Goal: Navigation & Orientation: Find specific page/section

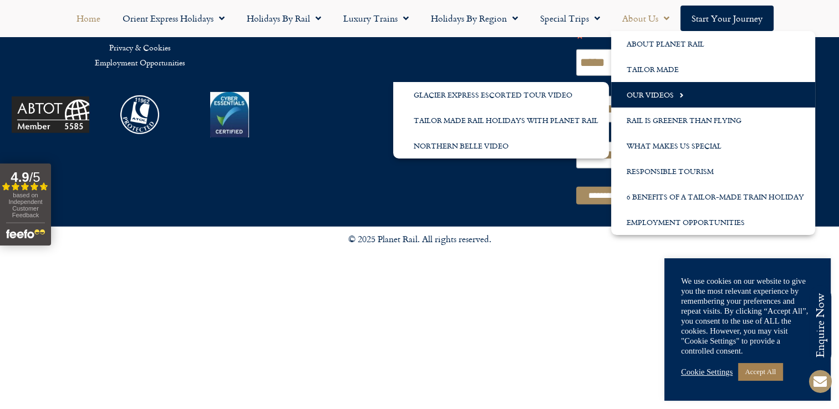
scroll to position [2916, 0]
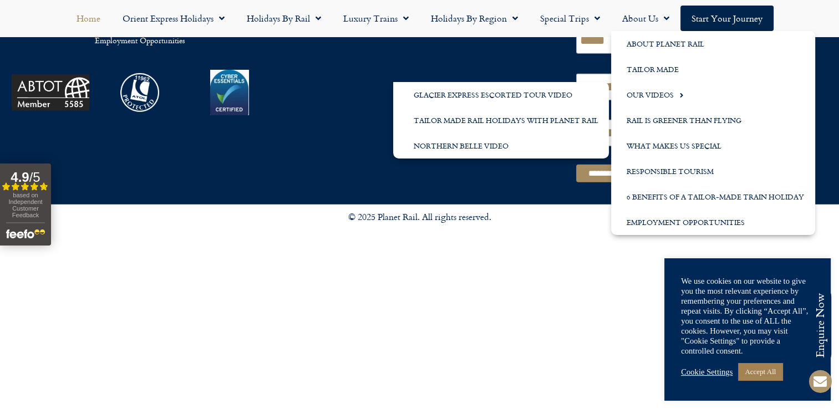
click at [420, 208] on div "© 2025 Planet Rail. All rights reserved." at bounding box center [420, 221] width 632 height 32
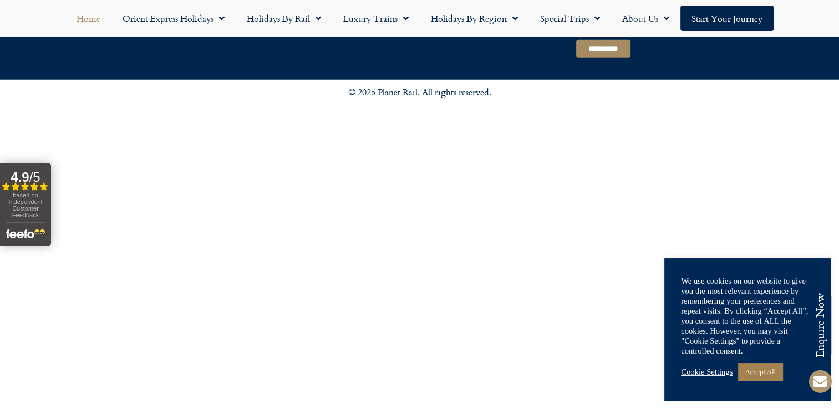
scroll to position [3074, 0]
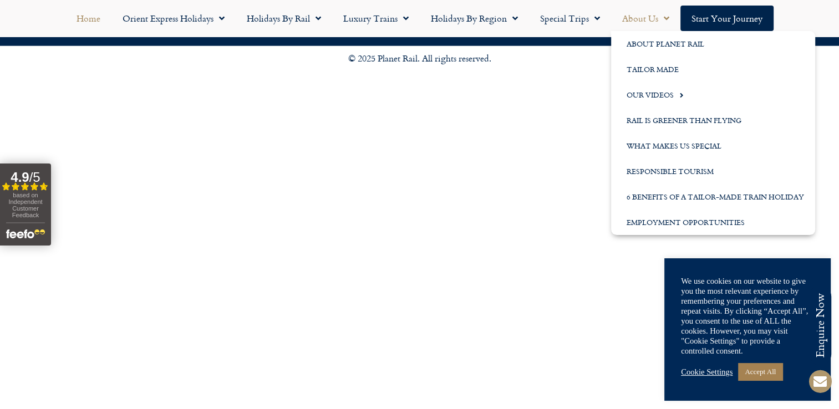
click at [669, 18] on link "About Us" at bounding box center [645, 19] width 69 height 26
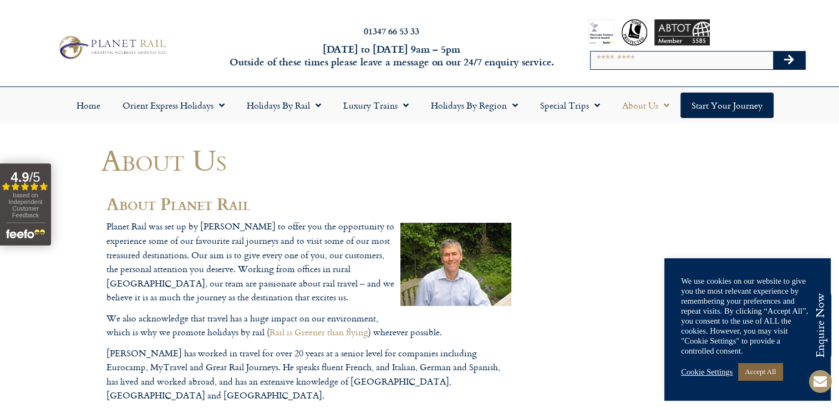
click at [776, 366] on link "Accept All" at bounding box center [760, 371] width 44 height 17
